Goal: Find specific page/section: Find specific page/section

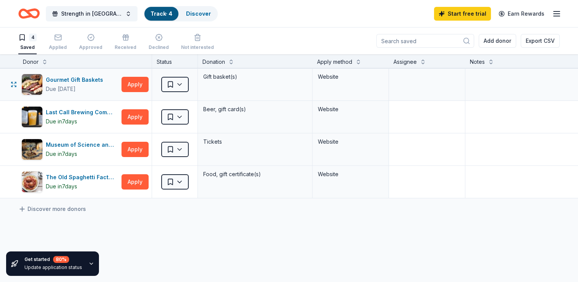
click at [220, 74] on div "Gift basket(s)" at bounding box center [255, 76] width 105 height 11
click at [92, 37] on icon "button" at bounding box center [91, 37] width 6 height 6
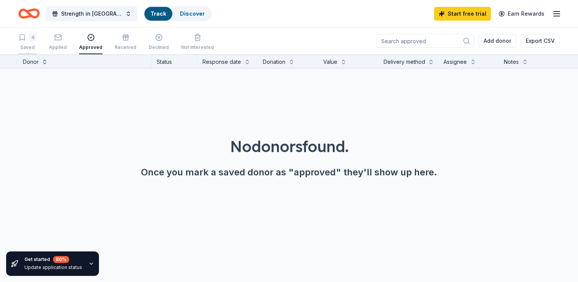
drag, startPoint x: 0, startPoint y: 0, endPoint x: 29, endPoint y: 43, distance: 52.3
click at [29, 43] on div "4 Saved" at bounding box center [27, 42] width 18 height 17
